Goal: Entertainment & Leisure: Consume media (video, audio)

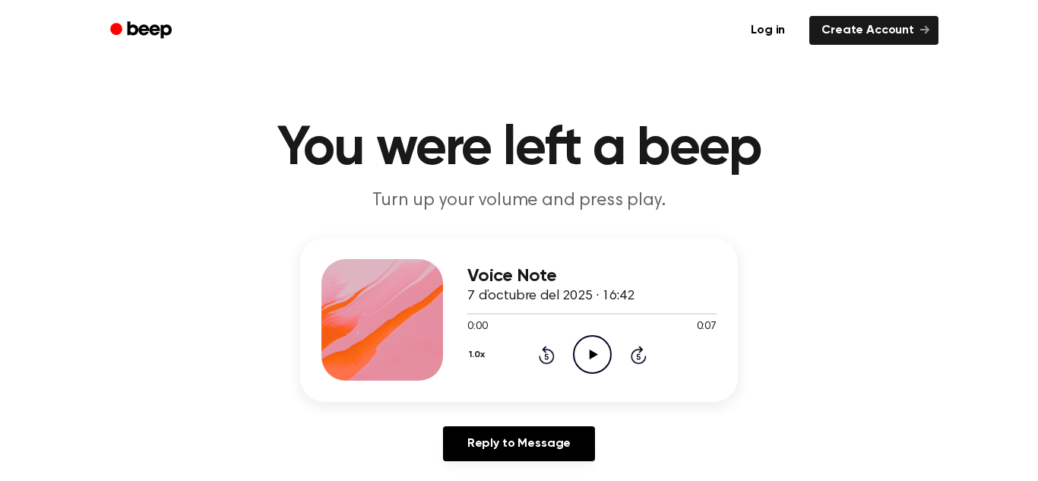
click at [591, 356] on icon at bounding box center [593, 355] width 8 height 10
click at [591, 356] on icon "Pause Audio" at bounding box center [592, 354] width 39 height 39
click at [591, 356] on icon at bounding box center [593, 355] width 8 height 10
drag, startPoint x: 605, startPoint y: 315, endPoint x: 628, endPoint y: 321, distance: 23.6
click at [628, 321] on div "0:03 0:07 Your browser does not support the [object Object] element." at bounding box center [591, 321] width 249 height 28
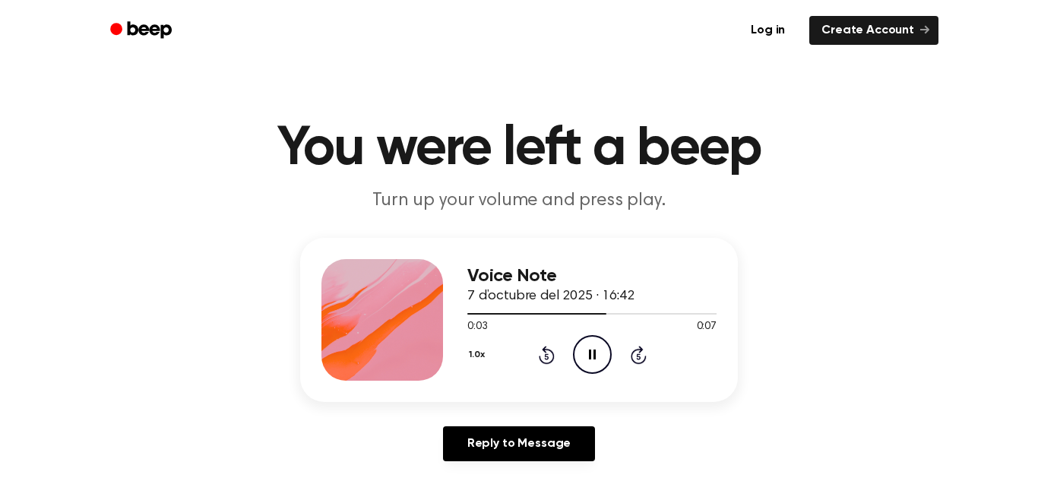
click at [599, 365] on icon "Pause Audio" at bounding box center [592, 354] width 39 height 39
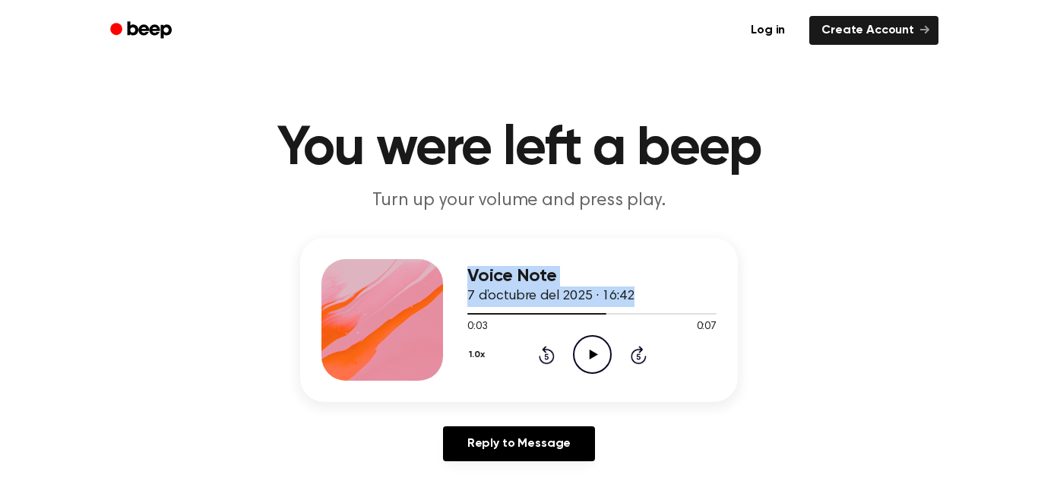
drag, startPoint x: 596, startPoint y: 315, endPoint x: 435, endPoint y: 333, distance: 162.1
click at [435, 333] on div "Voice Note 7 d’octubre del 2025 · 16:42 0:03 0:07 Your browser does not support…" at bounding box center [519, 320] width 438 height 164
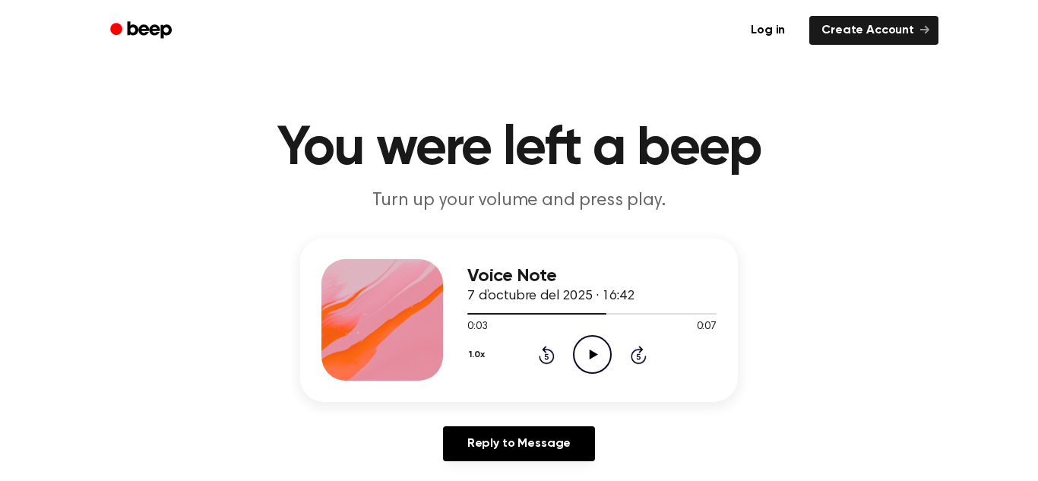
click at [551, 352] on icon at bounding box center [547, 355] width 16 height 18
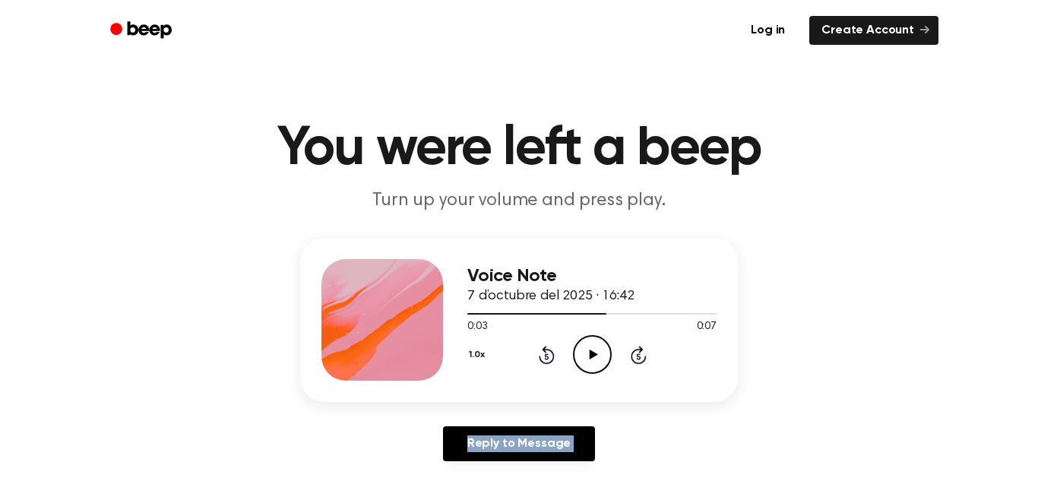
click at [551, 352] on icon at bounding box center [547, 355] width 16 height 18
click at [603, 357] on icon "Play Audio" at bounding box center [592, 354] width 39 height 39
click at [598, 359] on icon "Pause Audio" at bounding box center [592, 354] width 39 height 39
click at [587, 353] on icon "Play Audio" at bounding box center [592, 354] width 39 height 39
click at [591, 363] on icon "Play Audio" at bounding box center [592, 354] width 39 height 39
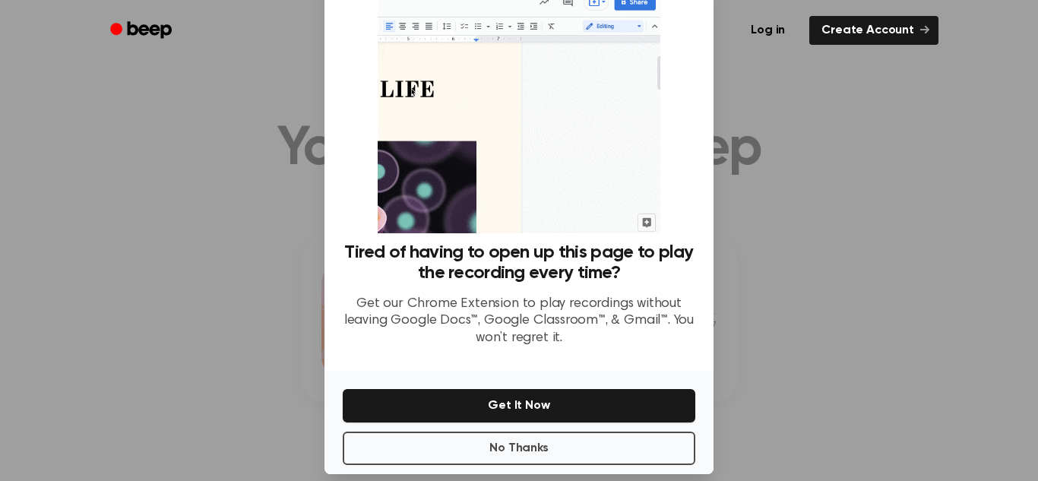
scroll to position [63, 0]
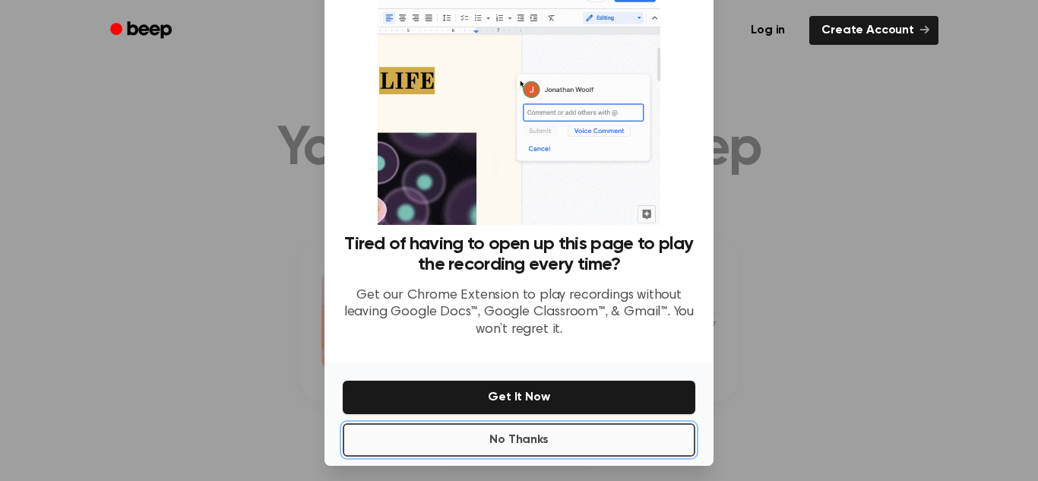
click at [473, 443] on button "No Thanks" at bounding box center [519, 439] width 353 height 33
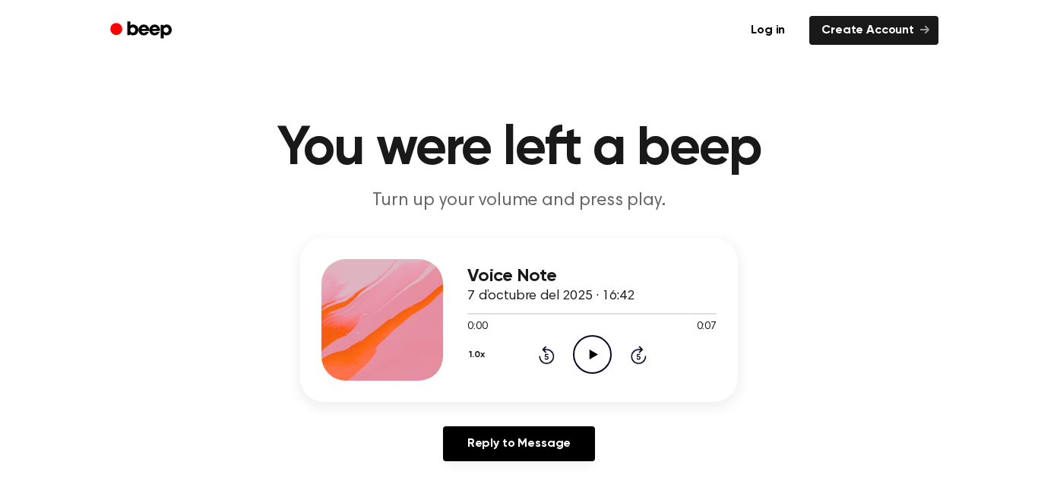
click at [593, 355] on icon at bounding box center [593, 355] width 8 height 10
click at [593, 355] on icon "Pause Audio" at bounding box center [592, 354] width 39 height 39
